Goal: Task Accomplishment & Management: Complete application form

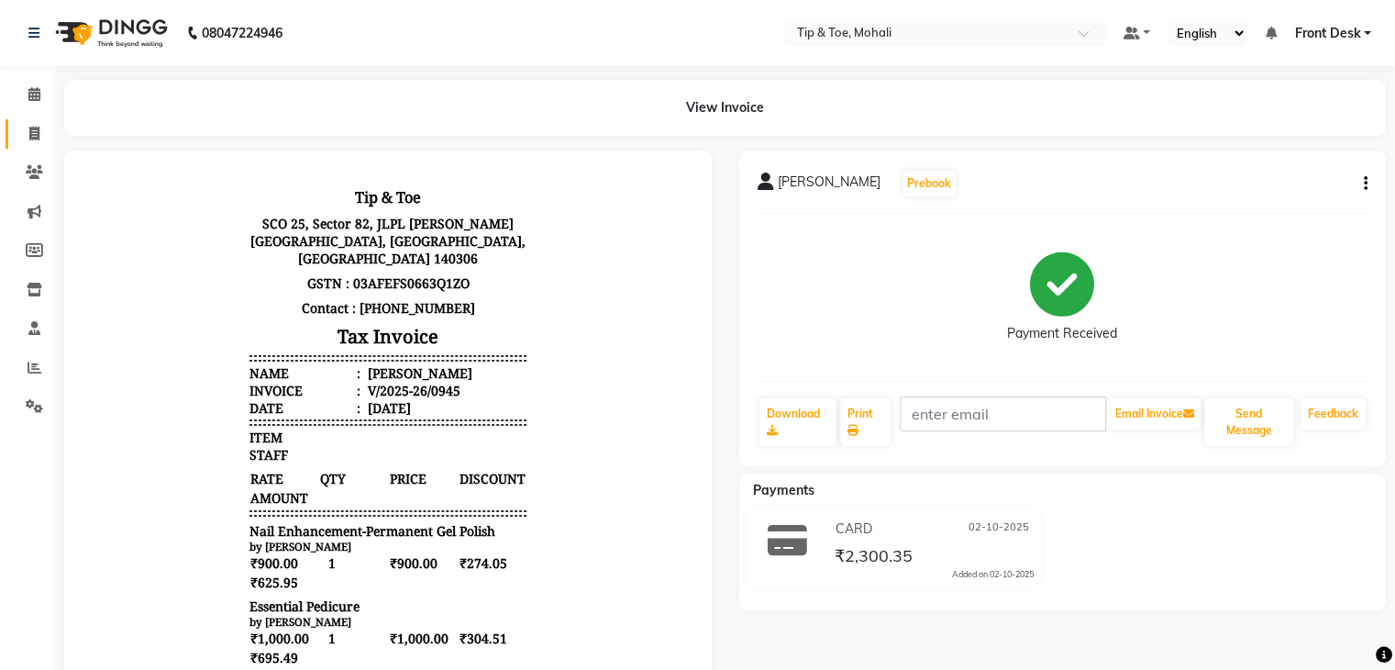
click at [29, 145] on link "Invoice" at bounding box center [28, 134] width 44 height 30
select select "service"
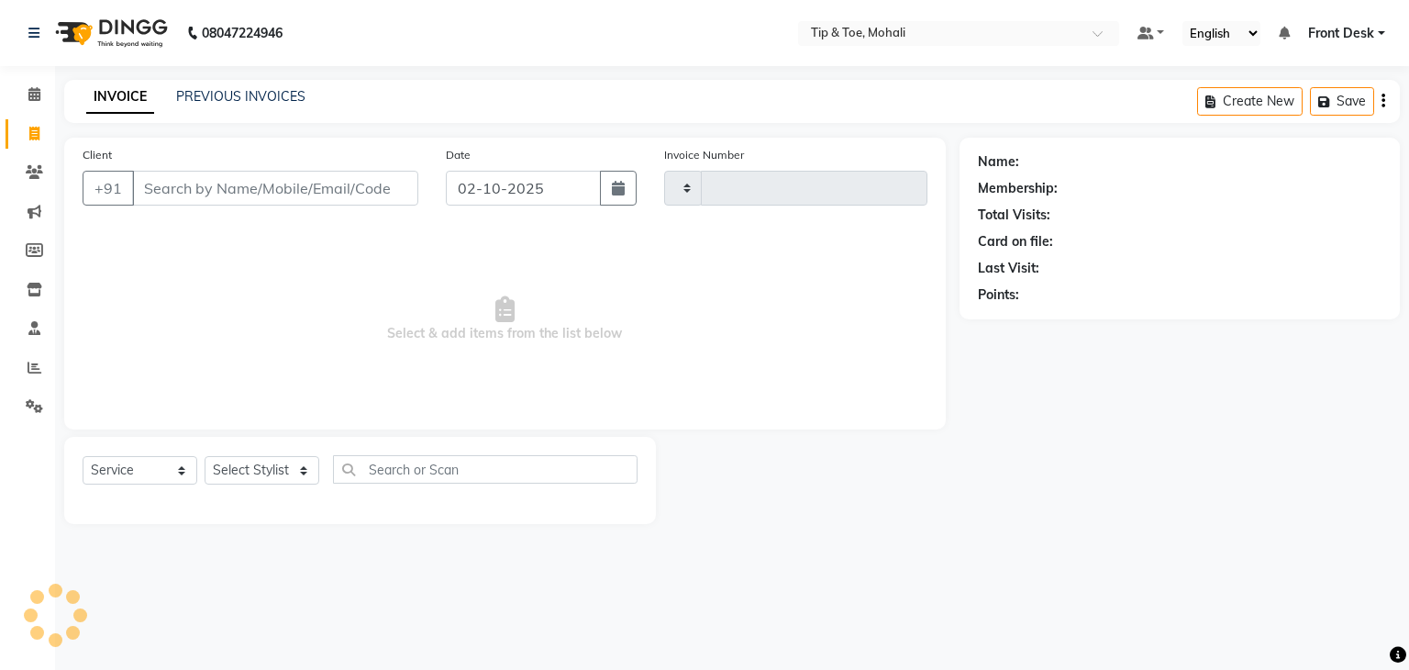
type input "0946"
select select "5835"
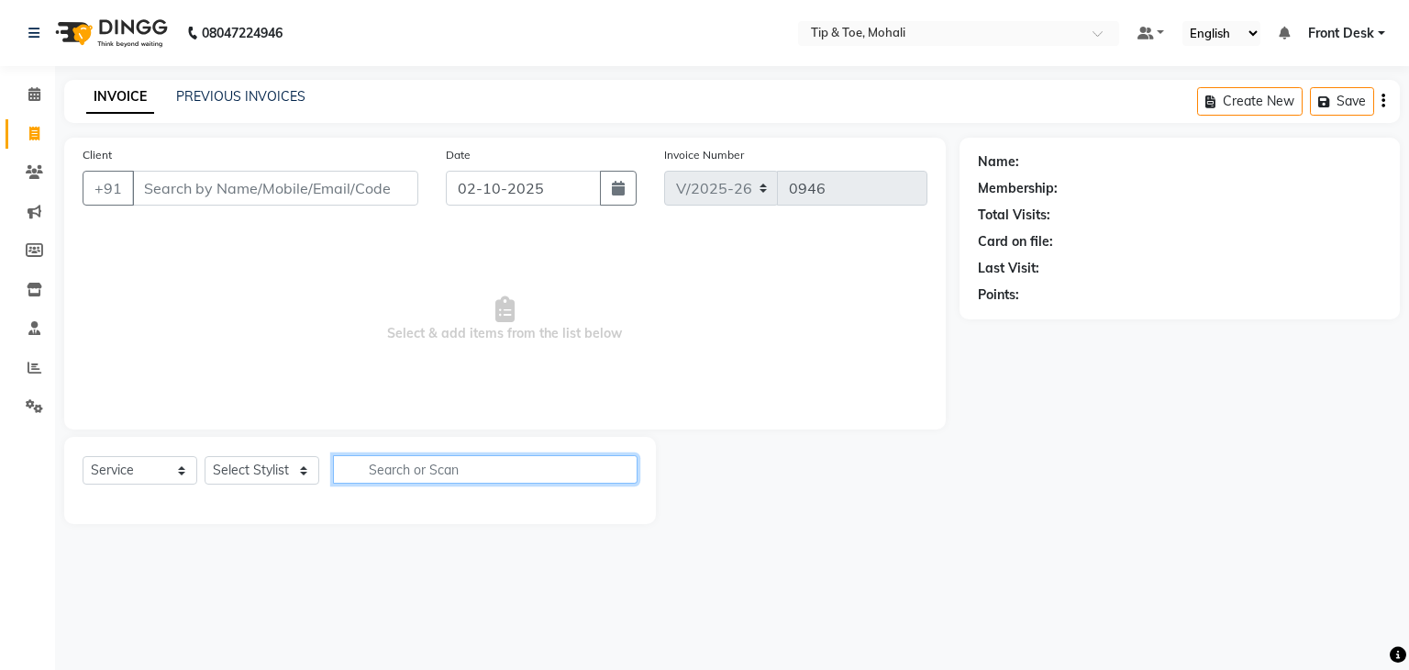
click at [389, 469] on input "text" at bounding box center [485, 469] width 304 height 28
type input "CA"
click at [256, 488] on div "Select Service Product Membership Package Voucher Prepaid Gift Card Select Styl…" at bounding box center [360, 476] width 555 height 43
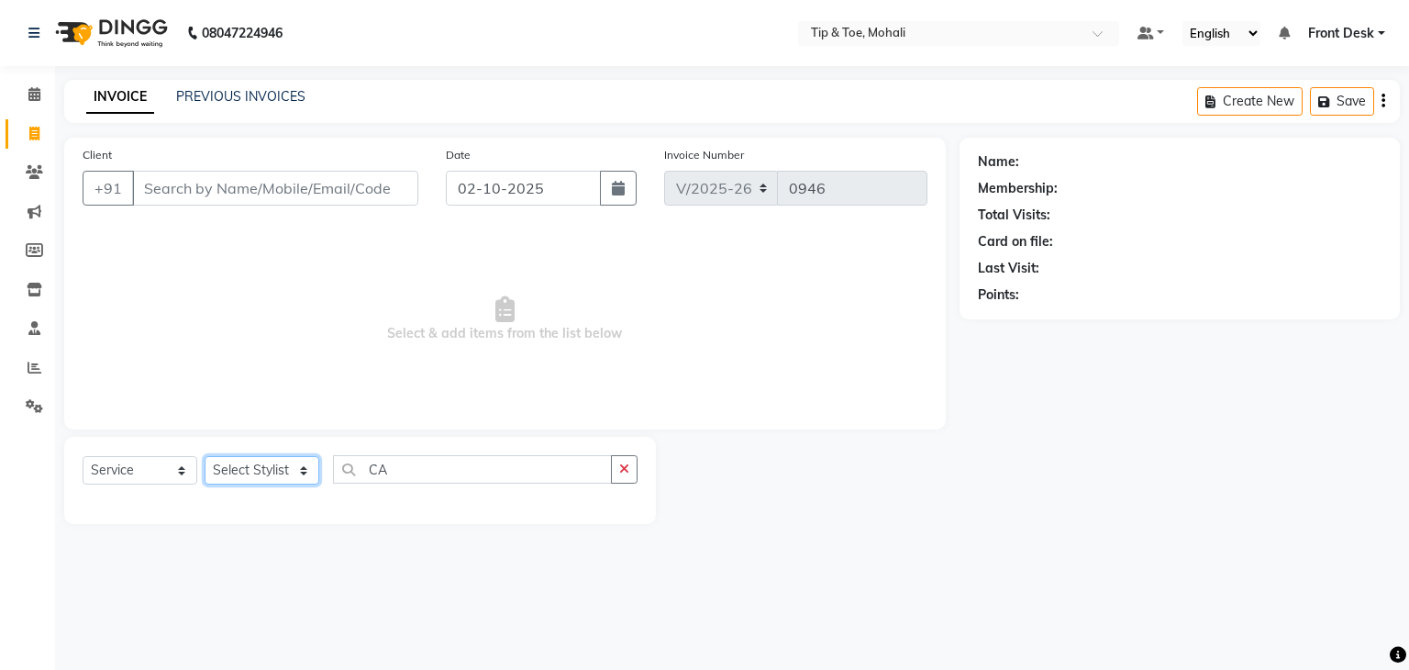
click at [257, 459] on select "Select Stylist Front Desk KAOTO [PERSON_NAME] [PERSON_NAME] [DATE][PERSON_NAME]…" at bounding box center [262, 470] width 115 height 28
select select "83684"
click at [205, 457] on select "Select Stylist Front Desk KAOTO [PERSON_NAME] [PERSON_NAME] [DATE][PERSON_NAME]…" at bounding box center [262, 470] width 115 height 28
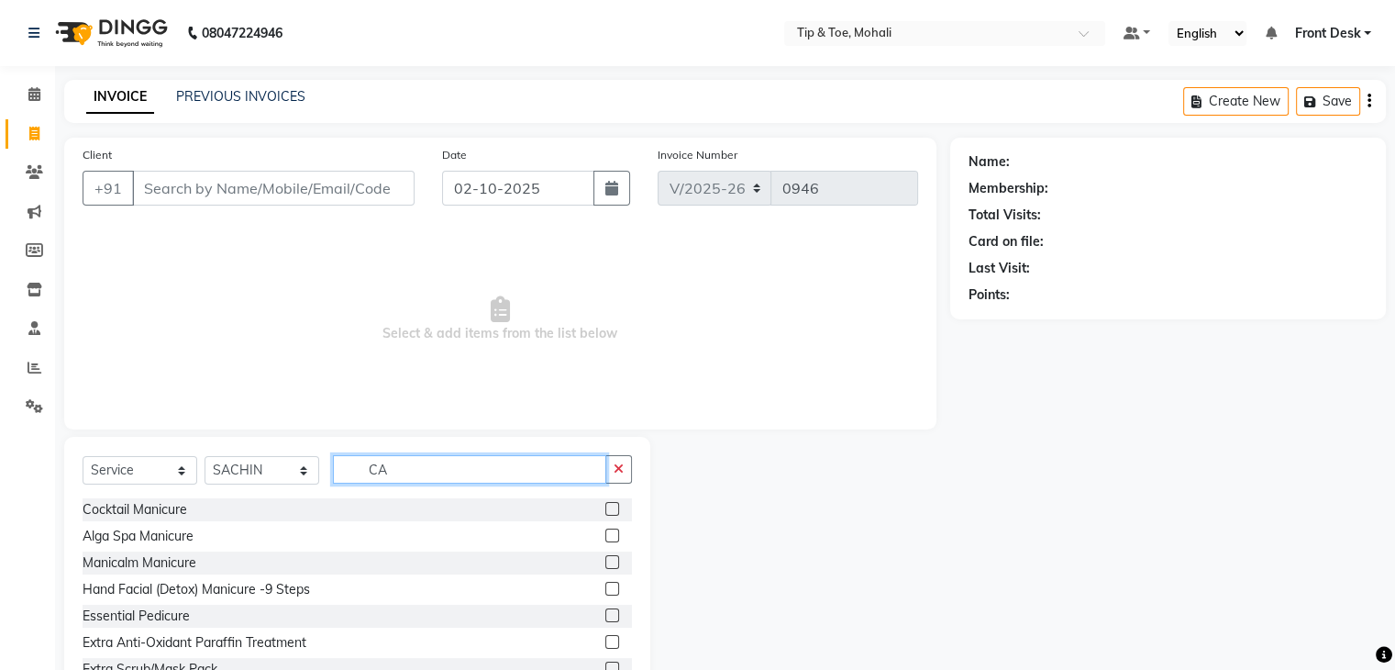
click at [407, 478] on input "CA" at bounding box center [469, 469] width 273 height 28
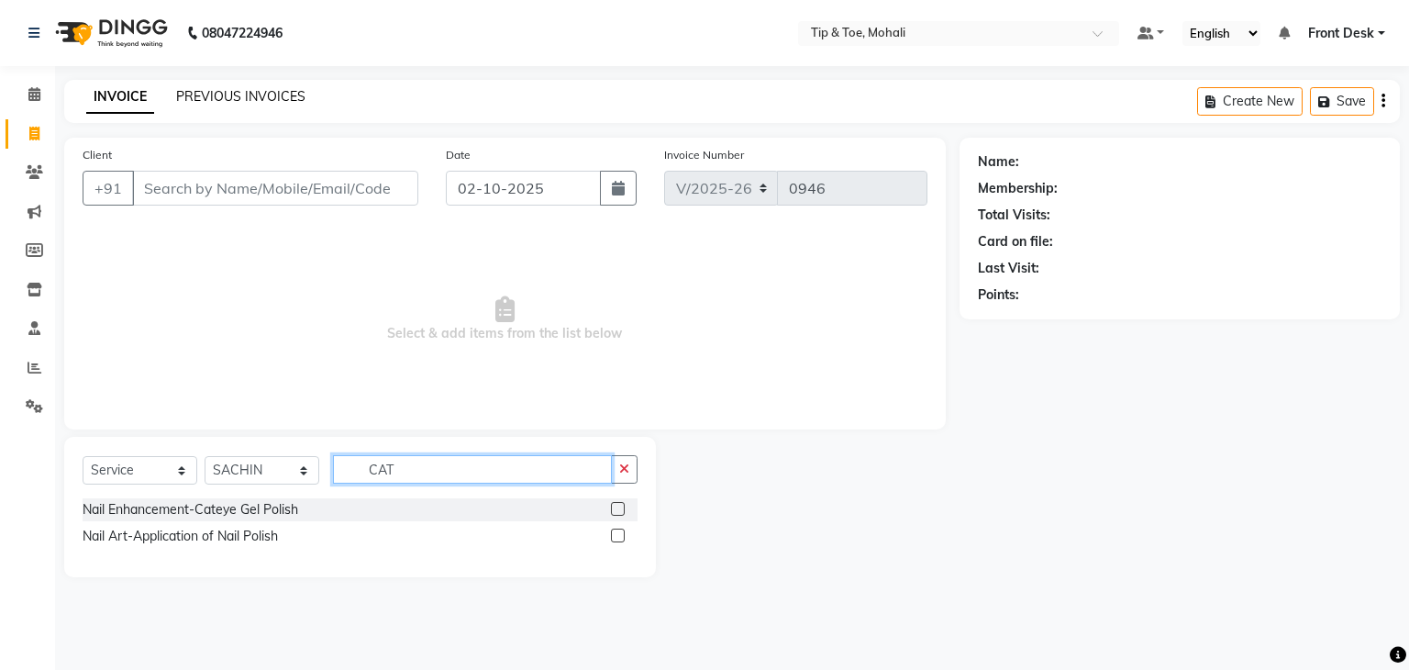
type input "CAT"
click at [229, 100] on link "PREVIOUS INVOICES" at bounding box center [240, 96] width 129 height 17
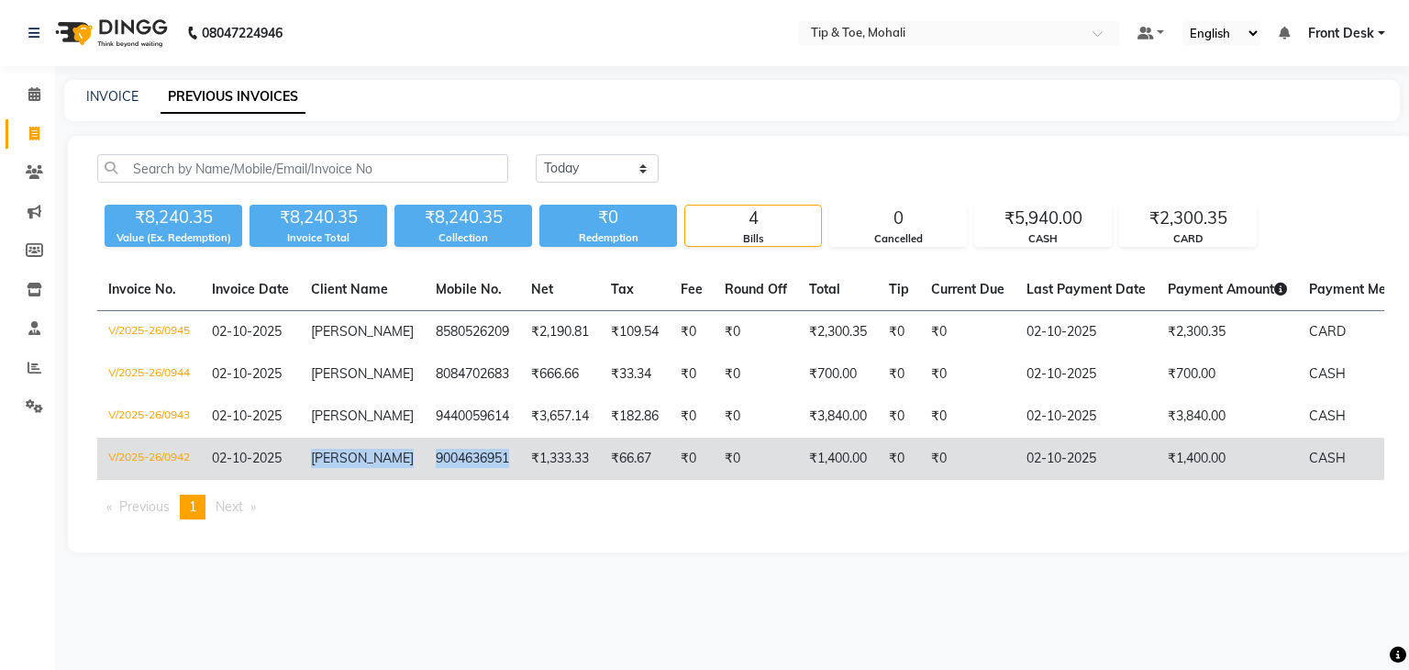
drag, startPoint x: 300, startPoint y: 477, endPoint x: 494, endPoint y: 470, distance: 194.5
click at [494, 470] on tr "V/2025-26/0942 [DATE] [PERSON_NAME] 9004636951 ₹1,333.33 ₹66.67 ₹0 ₹0 ₹1,400.00…" at bounding box center [858, 458] width 1522 height 42
copy tr "[PERSON_NAME] 9004636951"
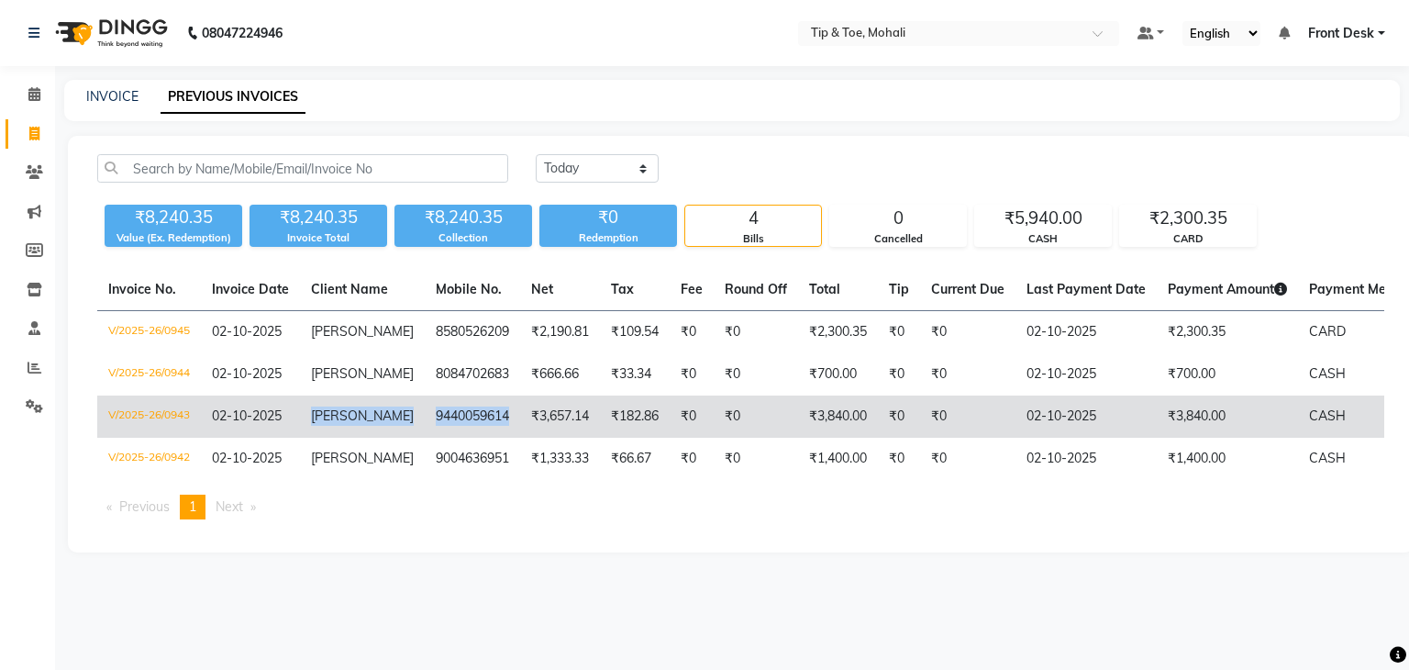
drag, startPoint x: 308, startPoint y: 427, endPoint x: 488, endPoint y: 428, distance: 179.8
click at [488, 428] on tr "V/2025-26/0943 [DATE] [PERSON_NAME] 9440059614 ₹3,657.14 ₹182.86 ₹0 ₹0 ₹3,840.0…" at bounding box center [858, 416] width 1522 height 42
copy tr "[PERSON_NAME] 9440059614"
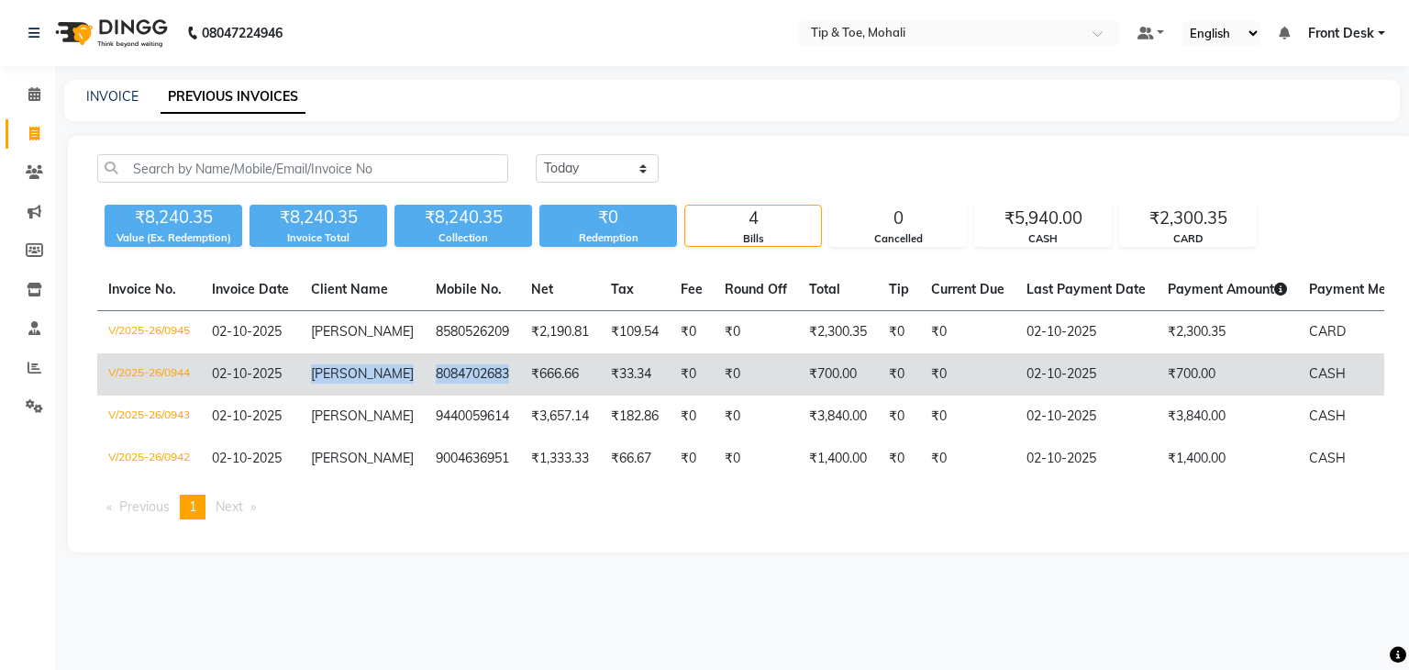
drag, startPoint x: 304, startPoint y: 372, endPoint x: 492, endPoint y: 390, distance: 187.9
click at [492, 390] on tr "V/2025-26/0944 [DATE] [PERSON_NAME] 8084702683 ₹666.66 ₹33.34 ₹0 ₹0 ₹700.00 ₹0 …" at bounding box center [858, 374] width 1522 height 42
copy tr "[PERSON_NAME] 8084702683"
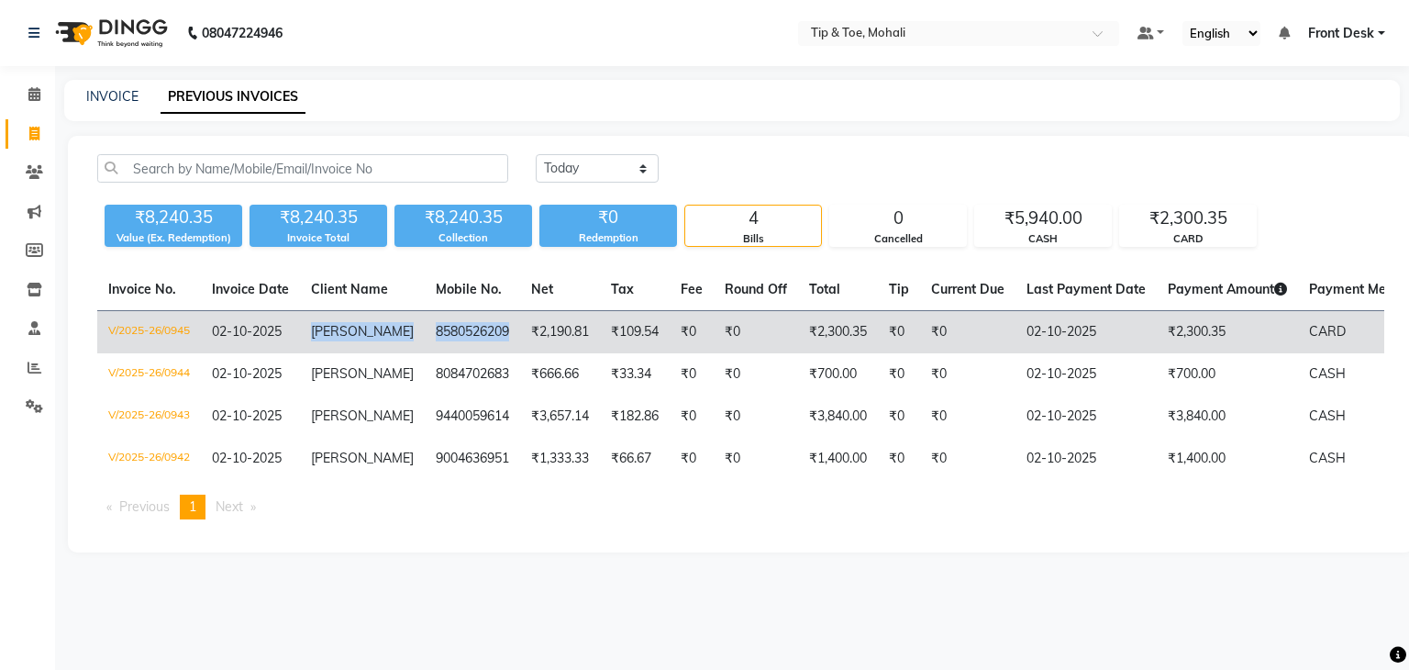
drag, startPoint x: 313, startPoint y: 326, endPoint x: 491, endPoint y: 340, distance: 178.5
click at [491, 340] on tr "V/2025-26/0945 [DATE] [PERSON_NAME] 8580526209 ₹2,190.81 ₹109.54 ₹0 ₹0 ₹2,300.3…" at bounding box center [858, 332] width 1522 height 43
copy tr "[PERSON_NAME] 8580526209"
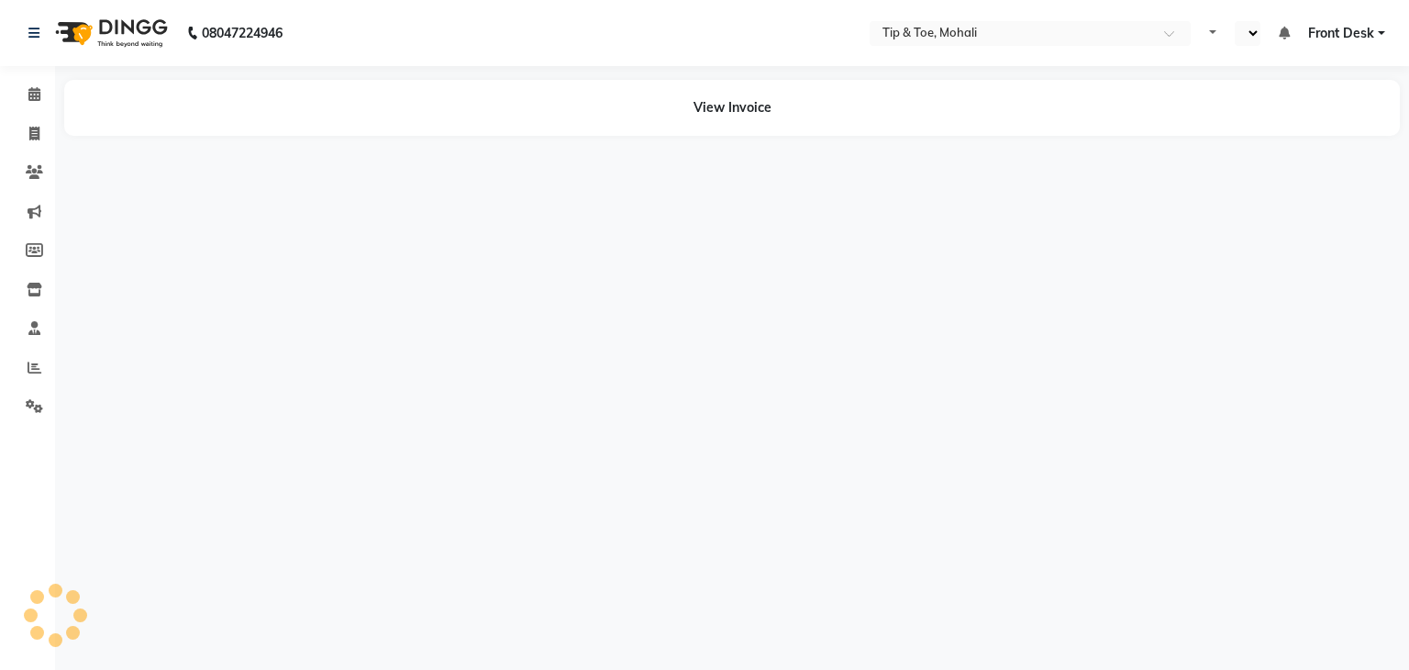
select select "en"
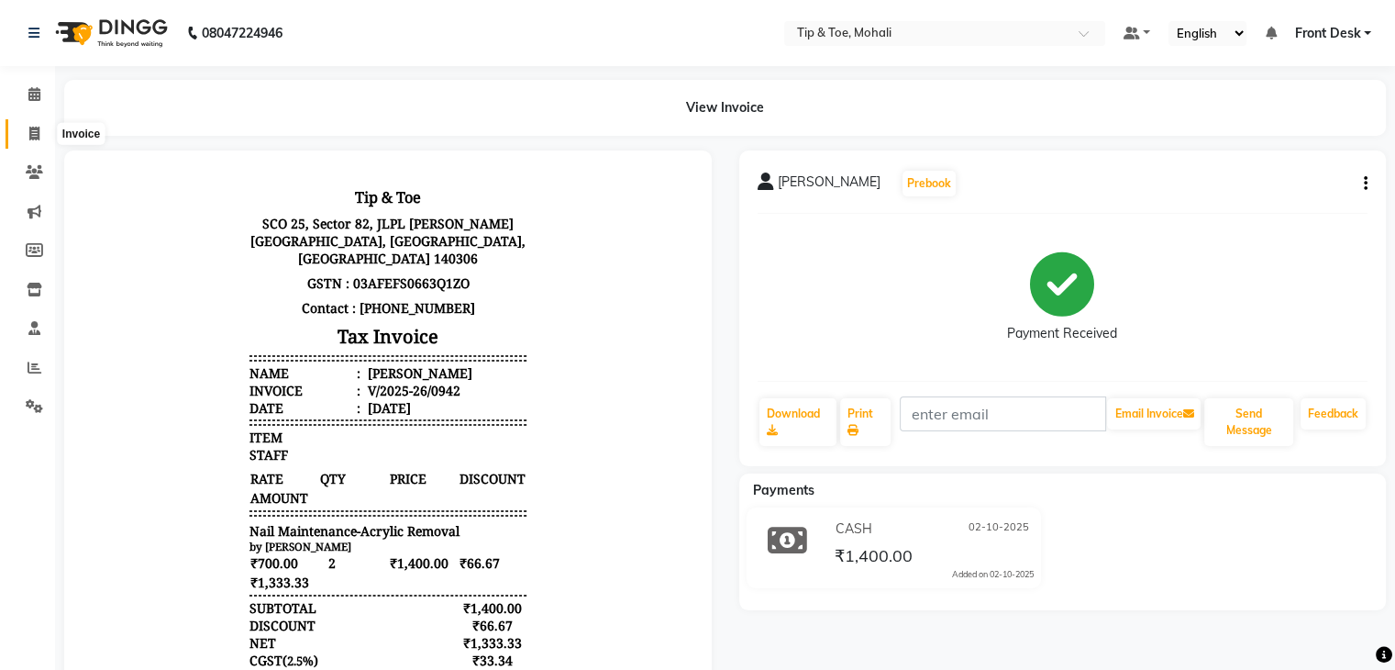
click at [24, 128] on span at bounding box center [34, 134] width 32 height 21
select select "service"
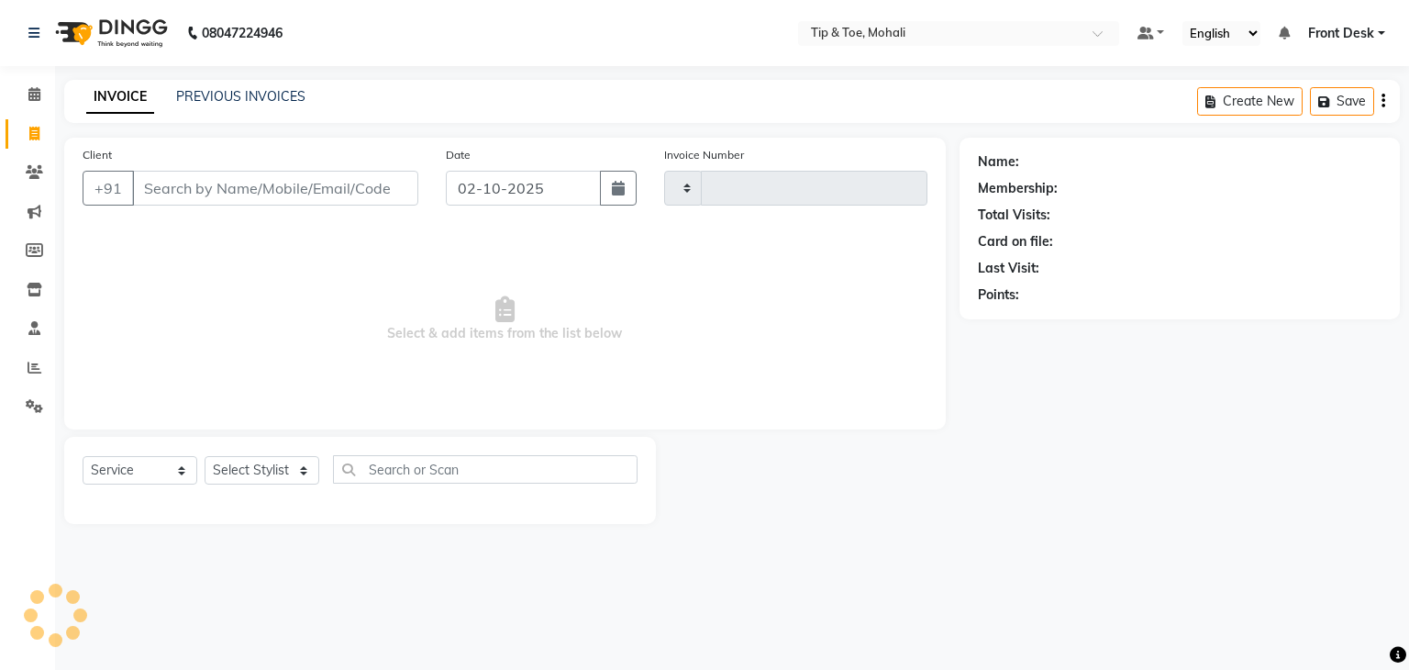
type input "0946"
select select "5835"
